Goal: Navigation & Orientation: Understand site structure

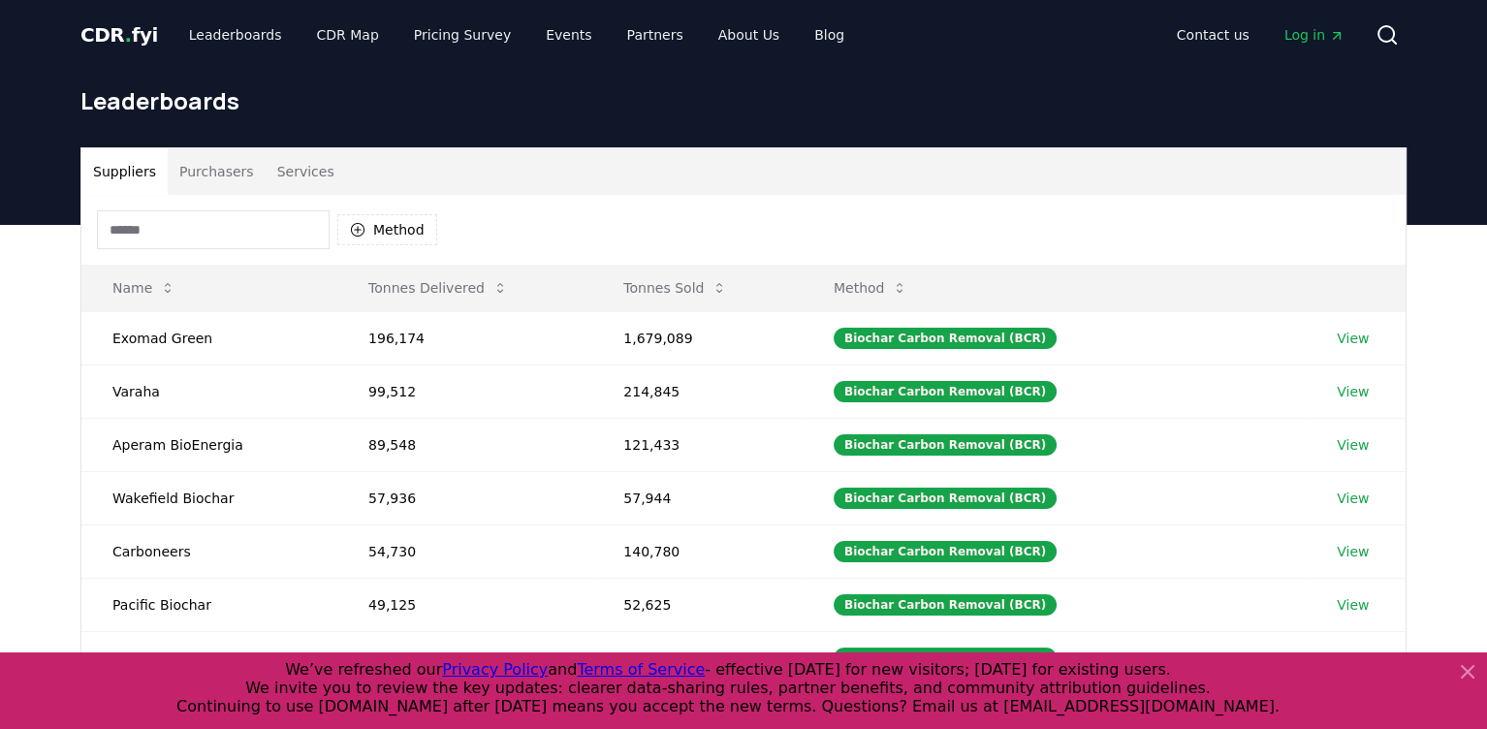
click at [1104, 671] on icon at bounding box center [1468, 672] width 12 height 12
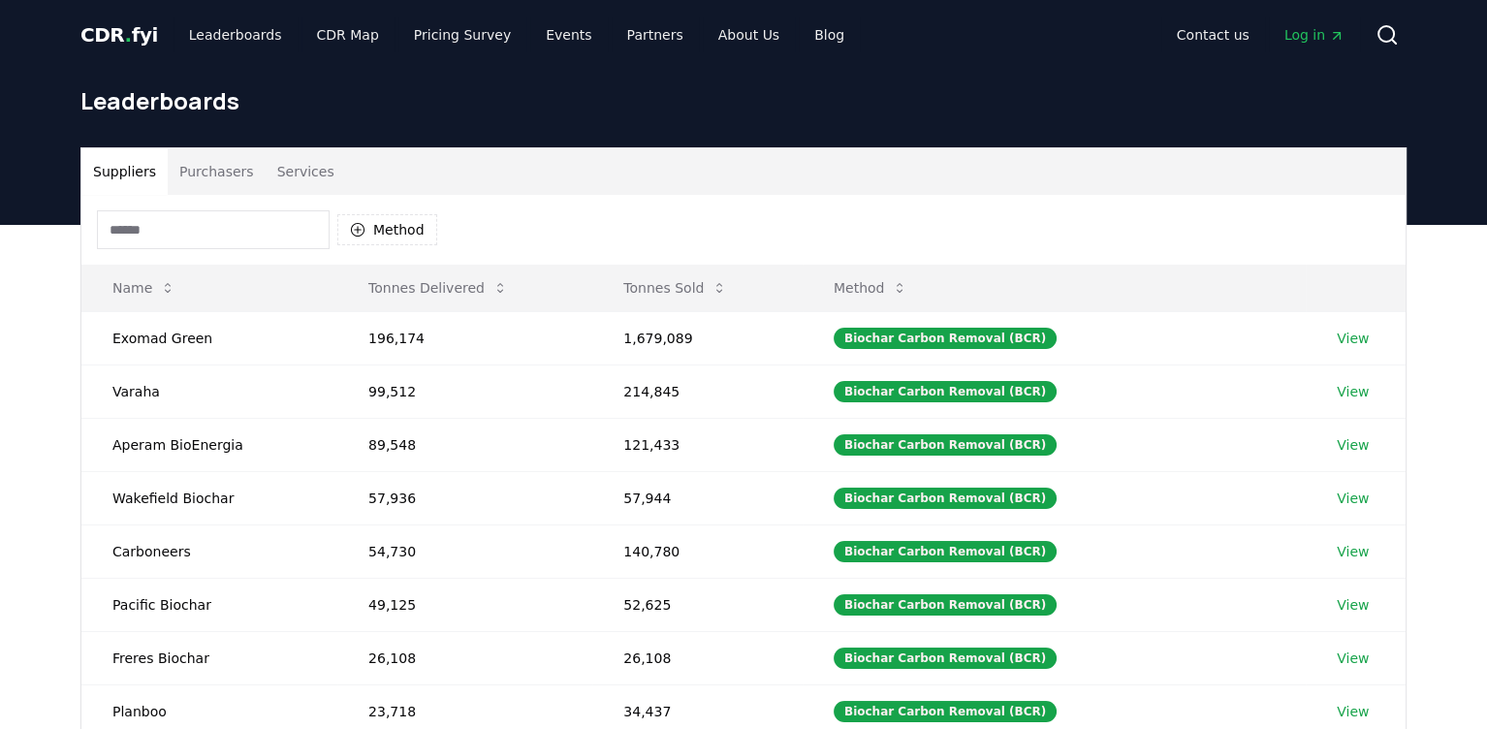
click at [117, 31] on span "CDR . fyi" at bounding box center [119, 34] width 78 height 23
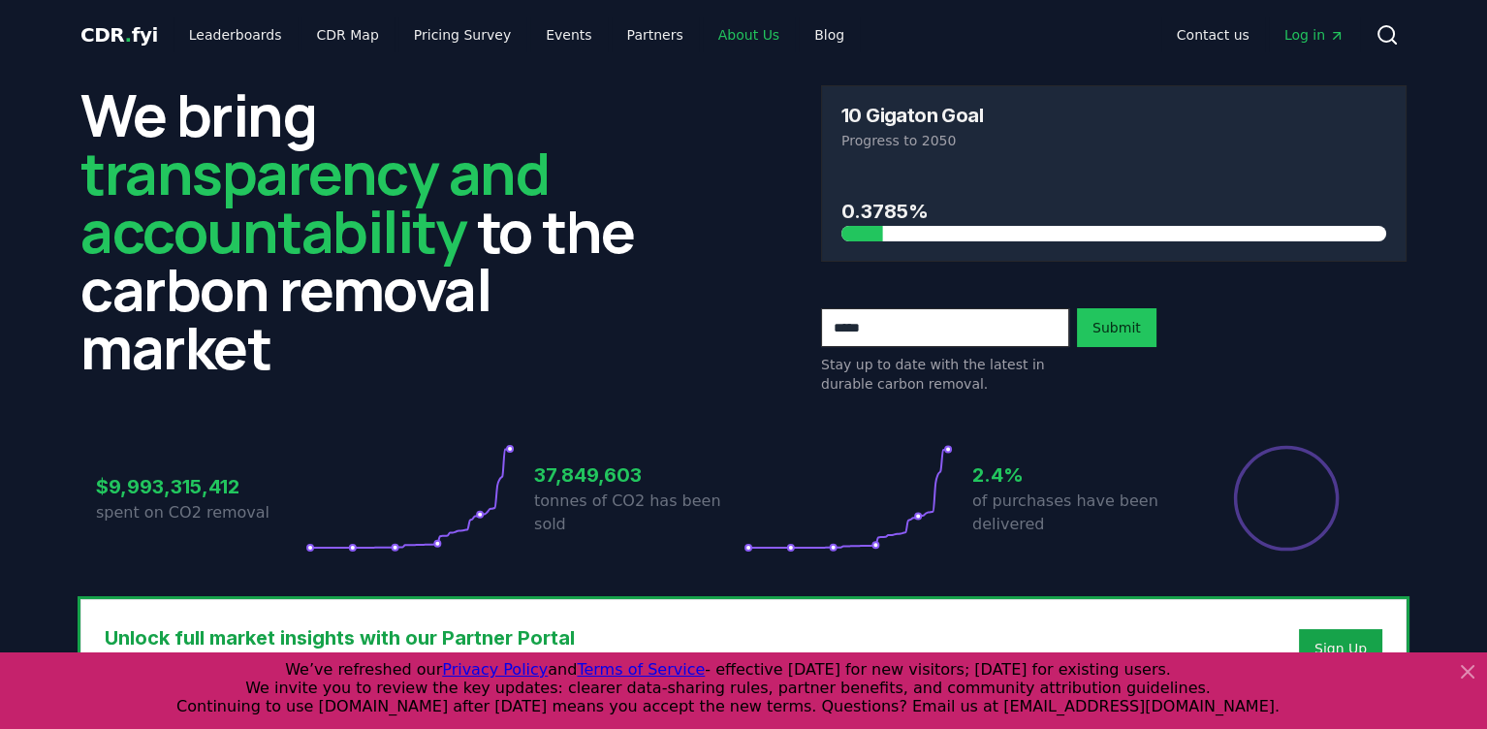
click at [710, 33] on link "About Us" at bounding box center [749, 34] width 92 height 35
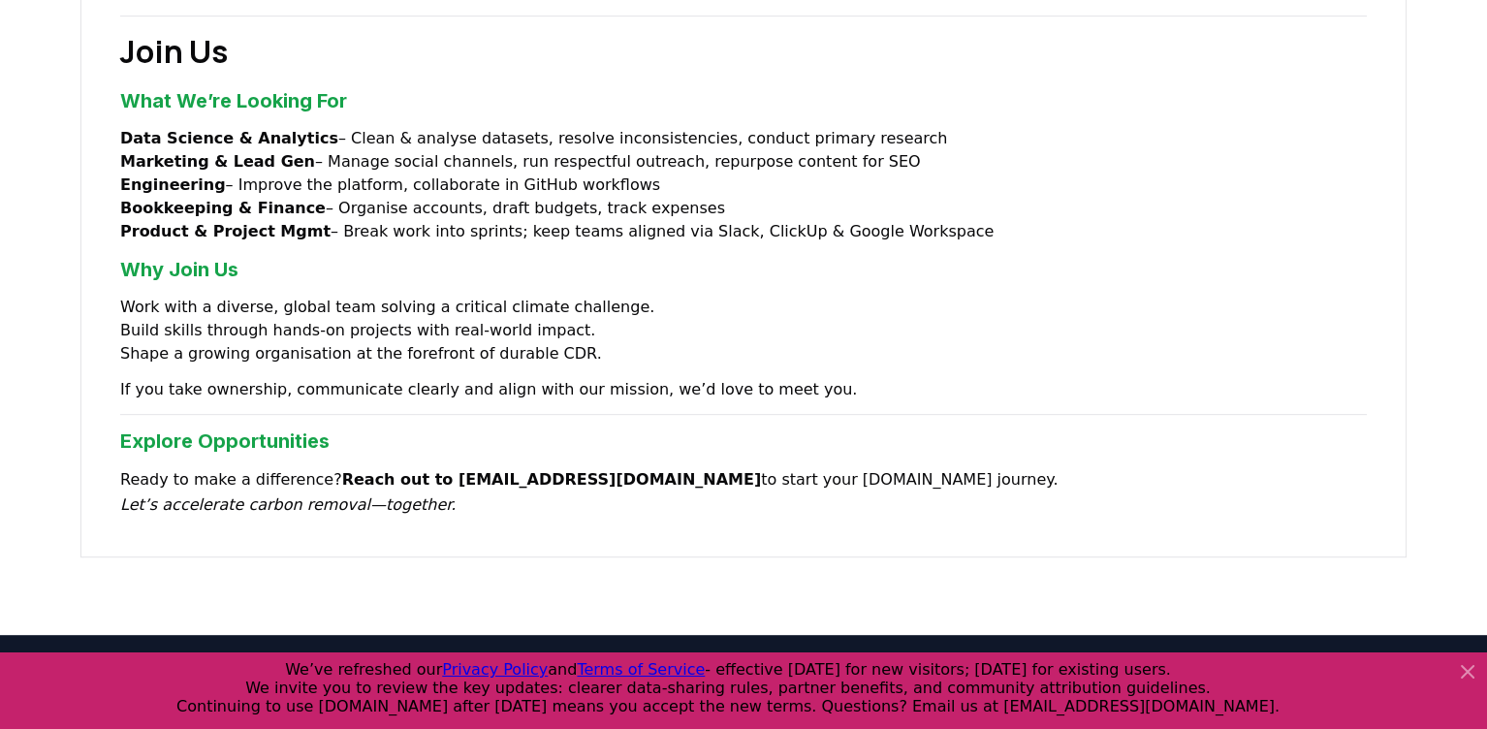
scroll to position [1663, 0]
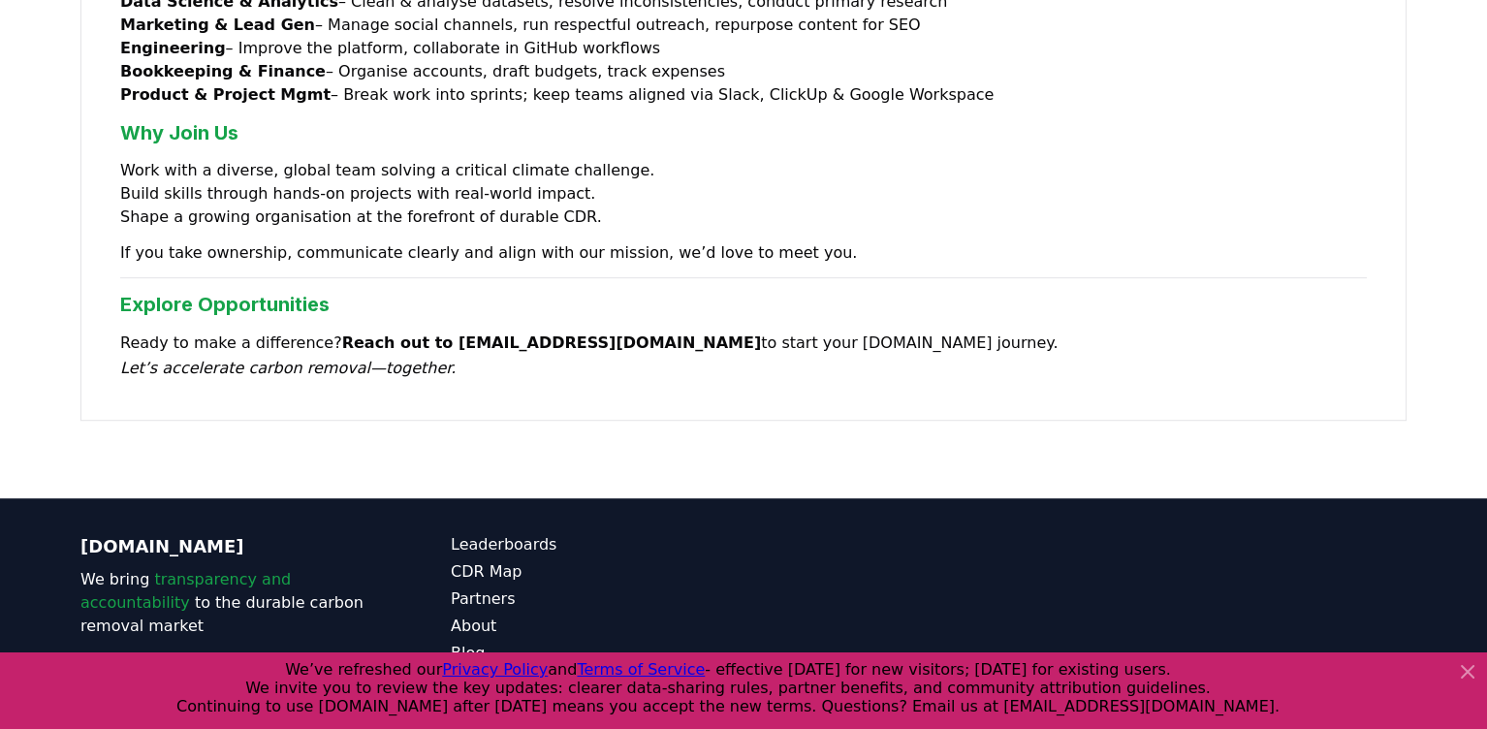
click at [1104, 670] on icon at bounding box center [1468, 672] width 12 height 12
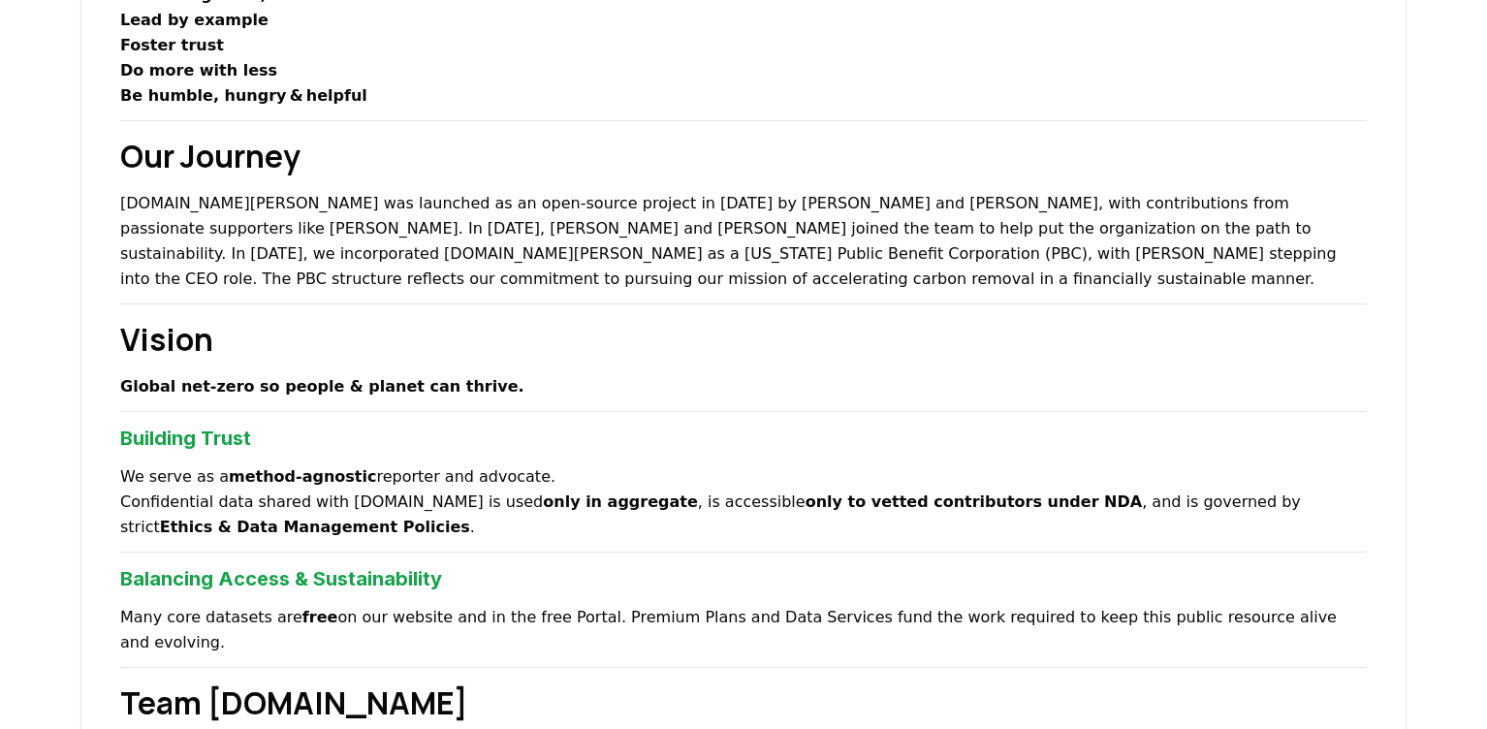
scroll to position [573, 0]
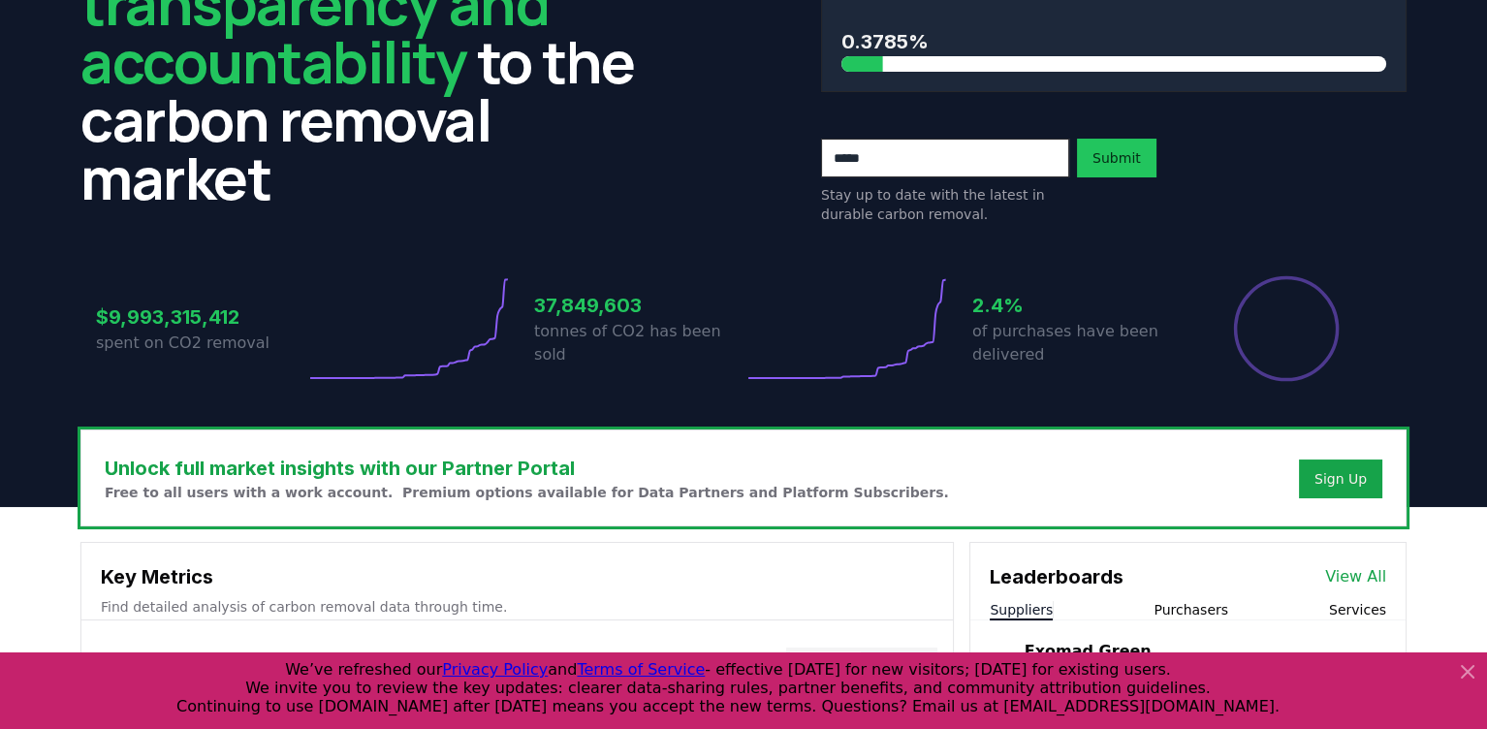
scroll to position [181, 0]
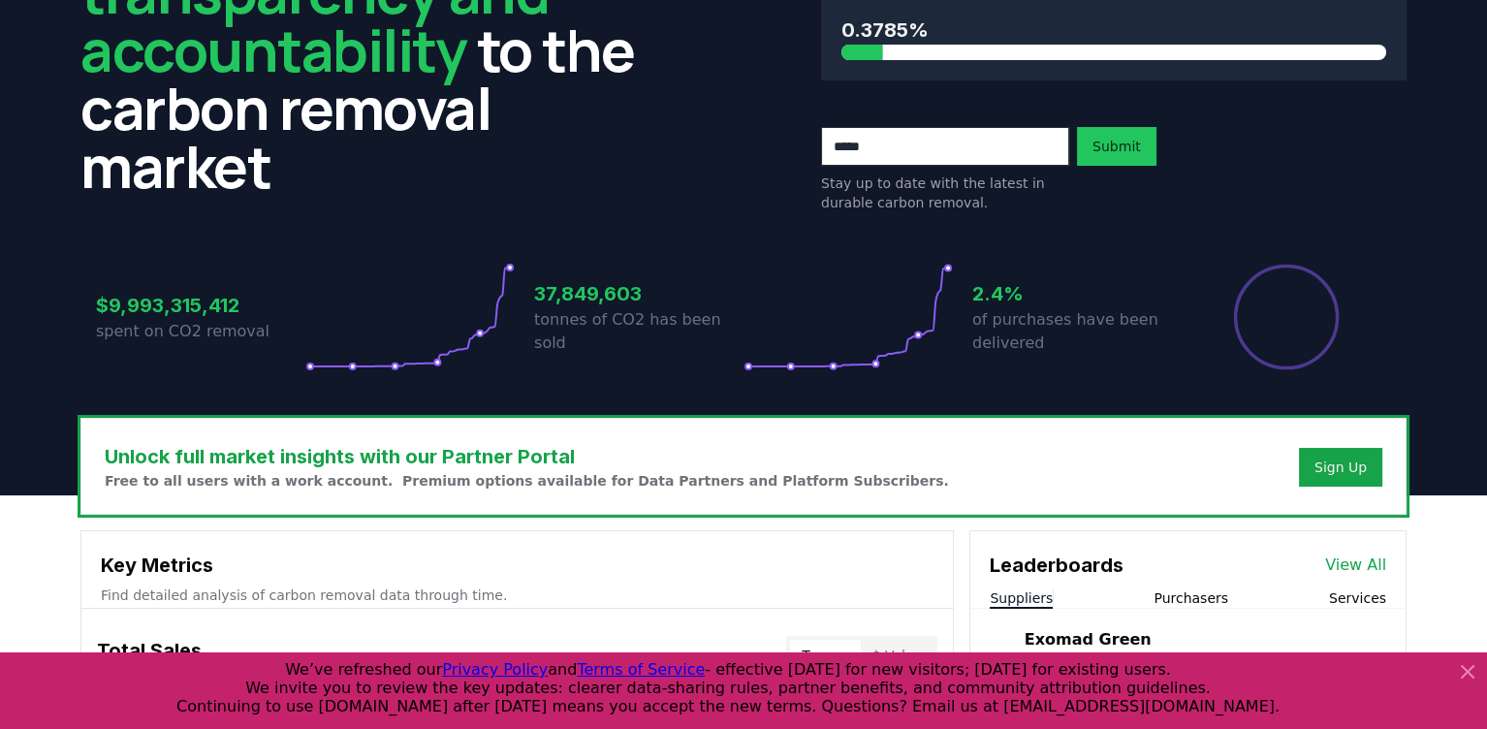
click at [1104, 675] on icon at bounding box center [1467, 671] width 23 height 23
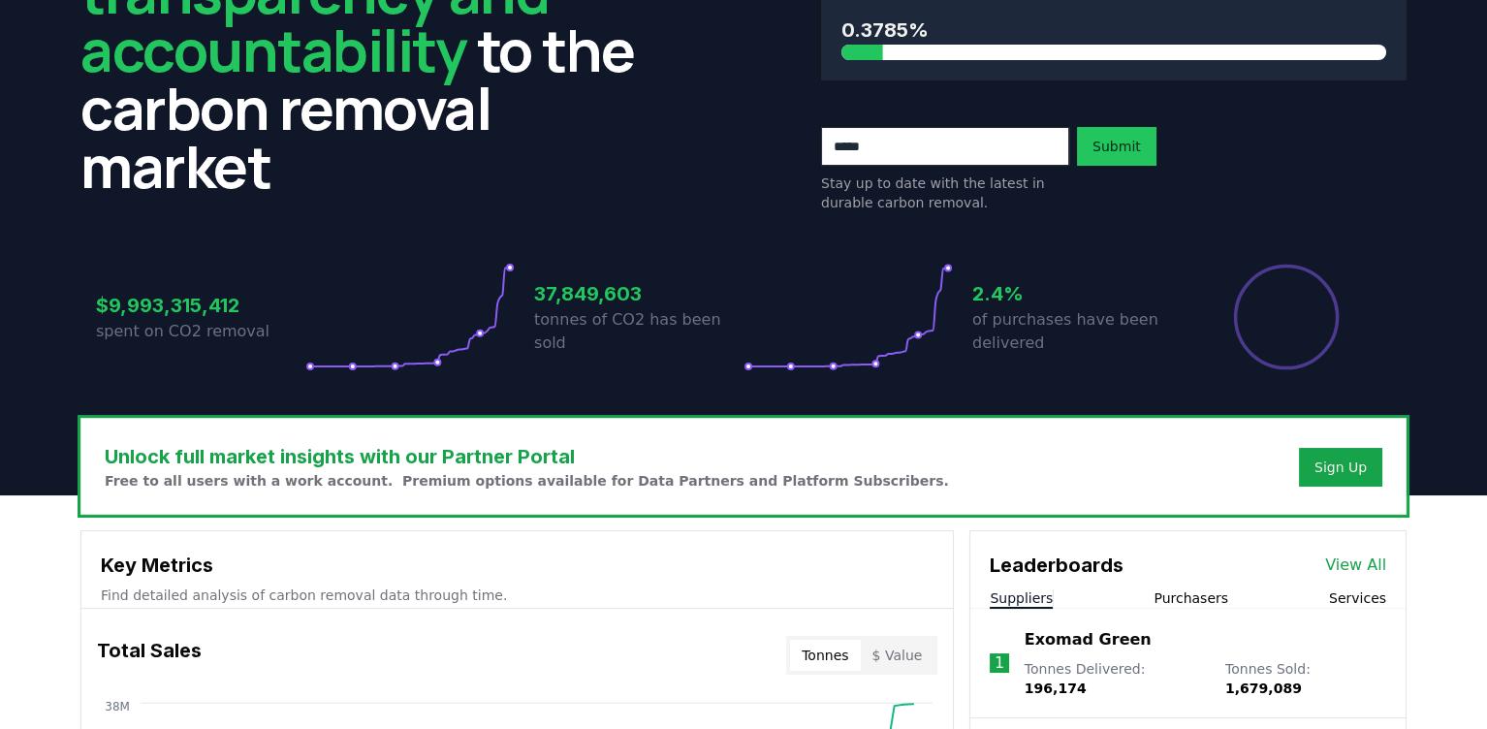
scroll to position [0, 0]
